Goal: Find contact information: Find contact information

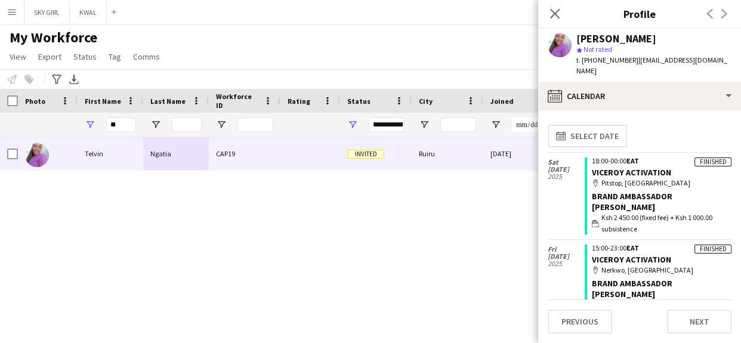
type input "*"
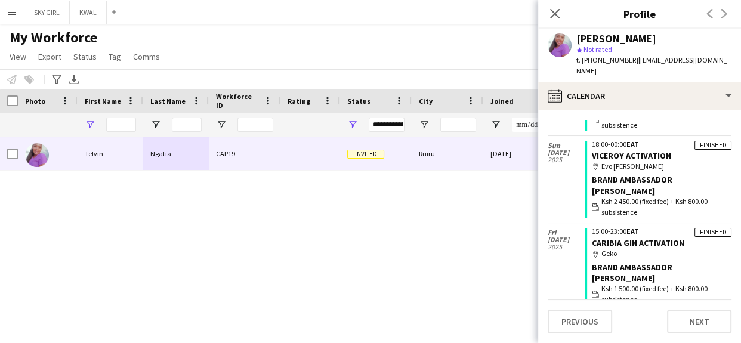
type input "*"
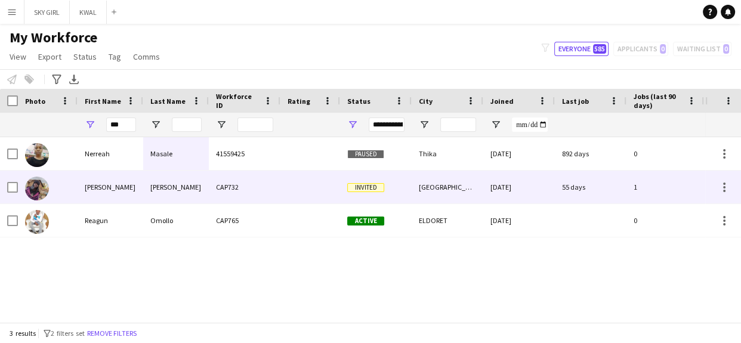
type input "***"
click at [251, 190] on div "CAP732" at bounding box center [245, 187] width 72 height 33
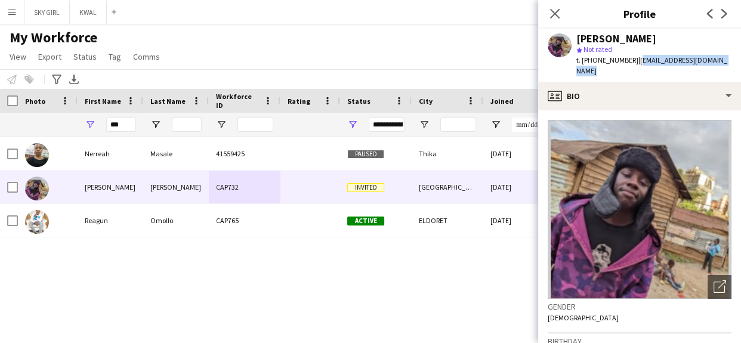
drag, startPoint x: 632, startPoint y: 58, endPoint x: 707, endPoint y: 68, distance: 75.8
click at [735, 67] on app-profile-header "[PERSON_NAME] star Not rated t. [PHONE_NUMBER] | [EMAIL_ADDRESS][DOMAIN_NAME]" at bounding box center [639, 55] width 203 height 53
copy span "[EMAIL_ADDRESS][DOMAIN_NAME]"
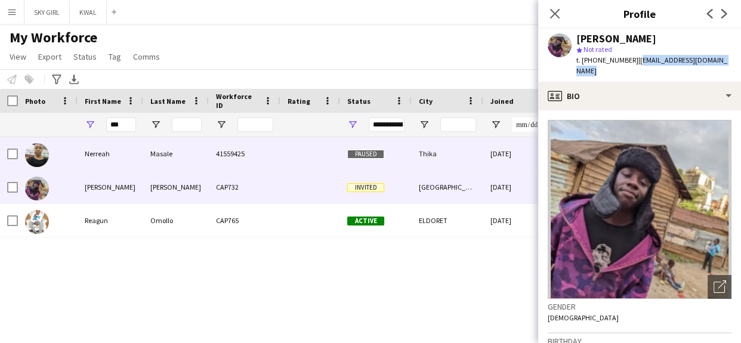
click at [221, 153] on div "41559425" at bounding box center [245, 153] width 72 height 33
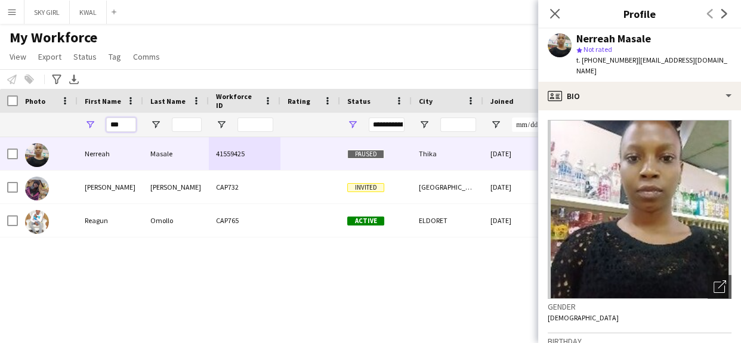
click at [129, 125] on input "***" at bounding box center [121, 125] width 30 height 14
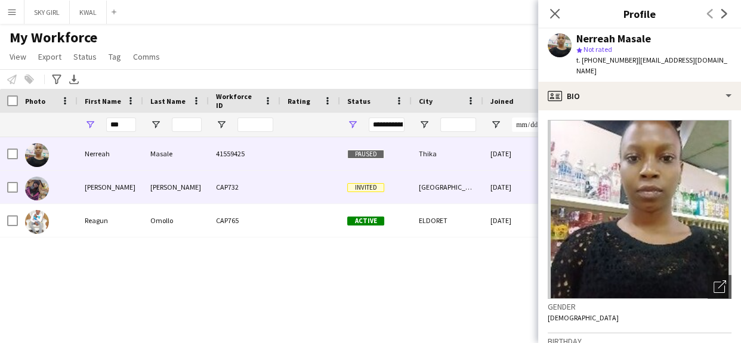
click at [154, 186] on div "[PERSON_NAME]" at bounding box center [176, 187] width 66 height 33
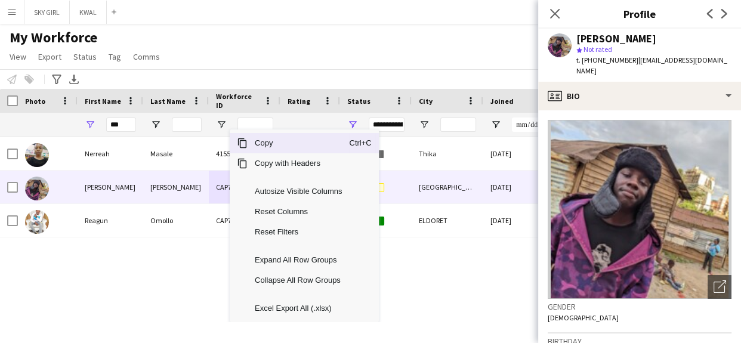
click at [272, 143] on span "Copy" at bounding box center [298, 143] width 101 height 20
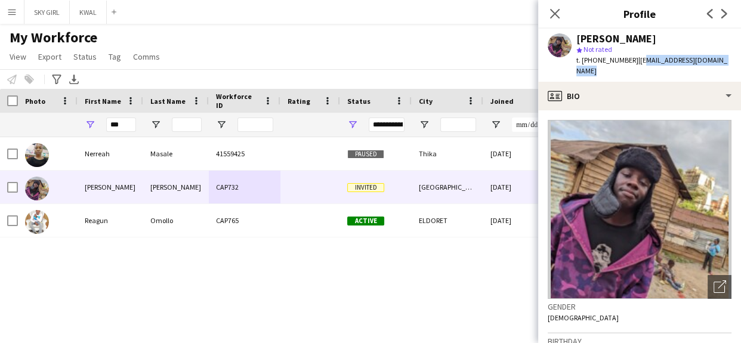
drag, startPoint x: 633, startPoint y: 57, endPoint x: 729, endPoint y: 66, distance: 95.8
click at [729, 66] on div "[PERSON_NAME] star Not rated t. [PHONE_NUMBER] | [EMAIL_ADDRESS][DOMAIN_NAME]" at bounding box center [639, 55] width 203 height 53
copy span "[EMAIL_ADDRESS][DOMAIN_NAME]"
